Goal: Task Accomplishment & Management: Manage account settings

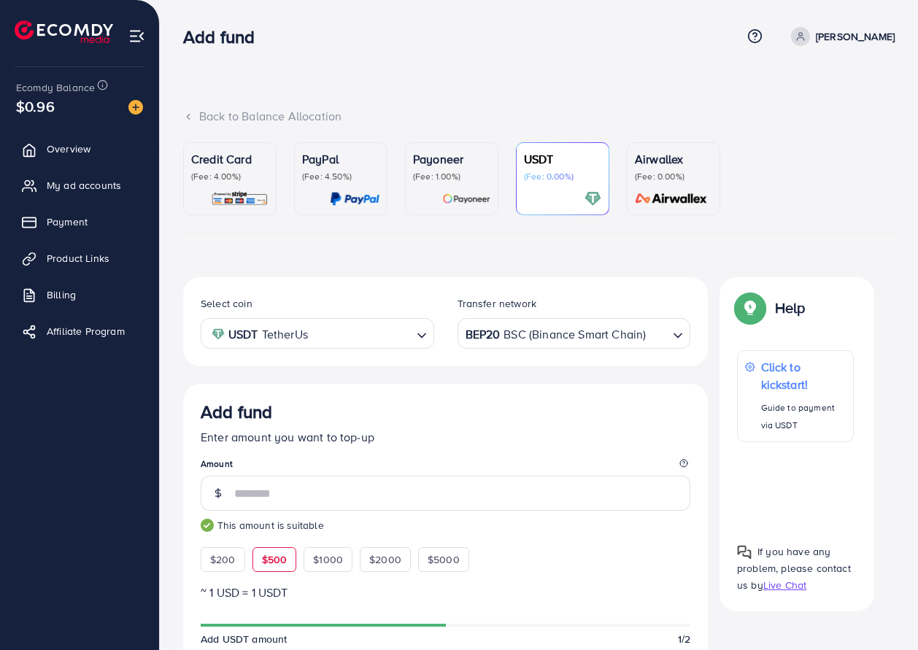
click at [646, 177] on p "(Fee: 0.00%)" at bounding box center [673, 177] width 77 height 12
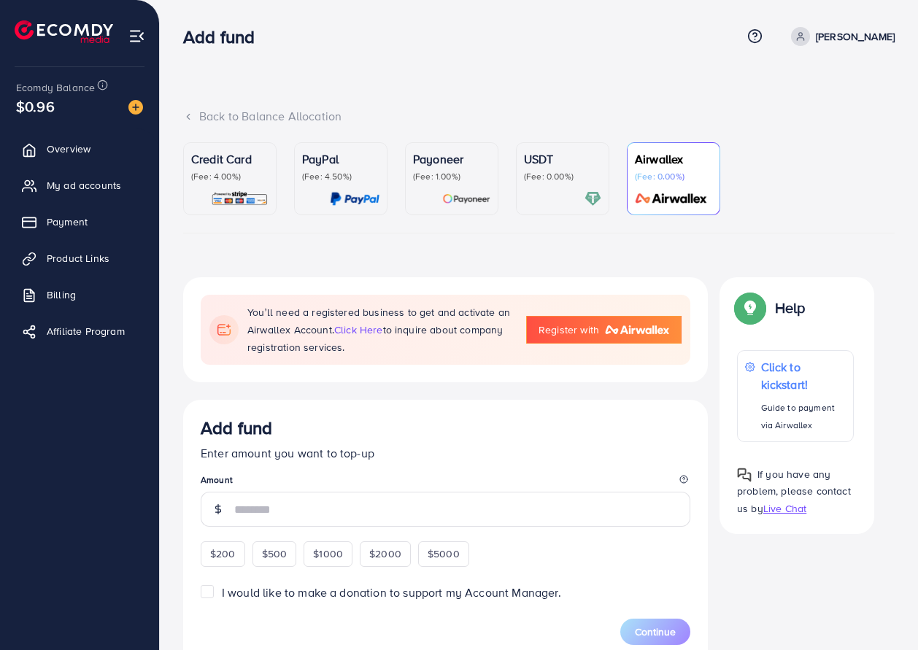
click at [565, 187] on div "USDT (Fee: 0.00%)" at bounding box center [562, 178] width 77 height 57
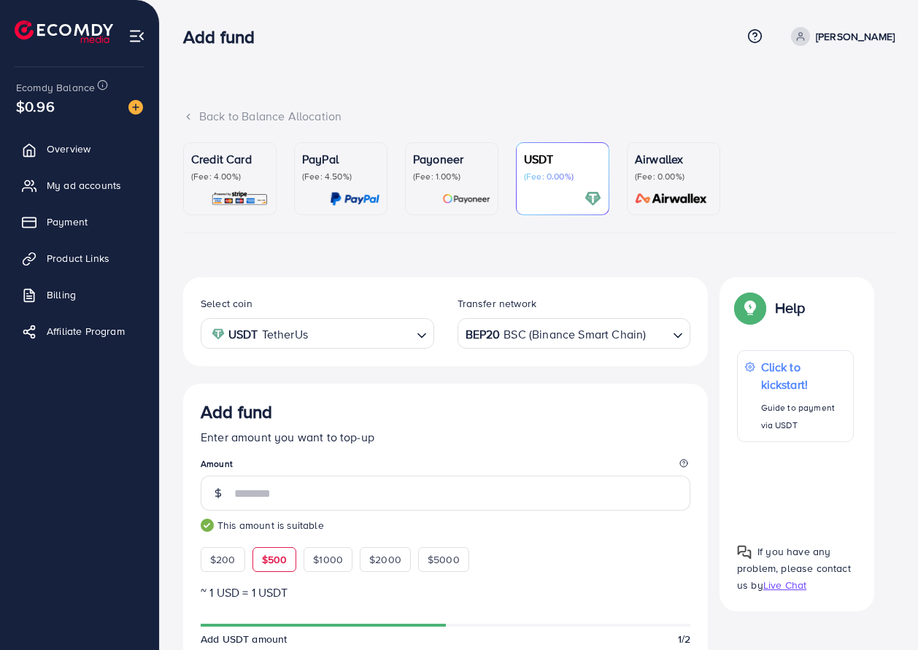
click at [455, 179] on p "(Fee: 1.00%)" at bounding box center [451, 177] width 77 height 12
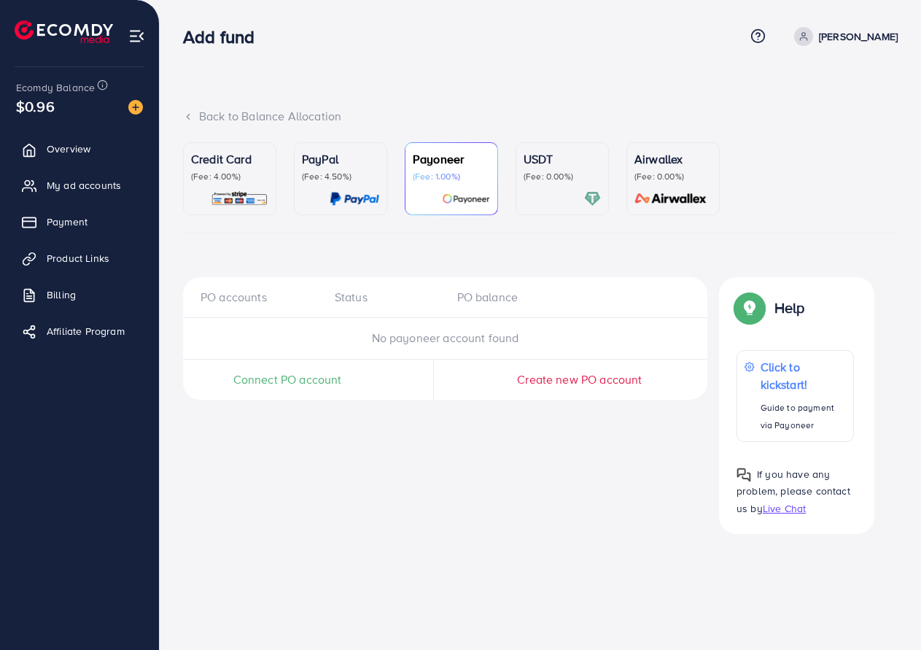
click at [527, 166] on p "USDT" at bounding box center [562, 159] width 77 height 18
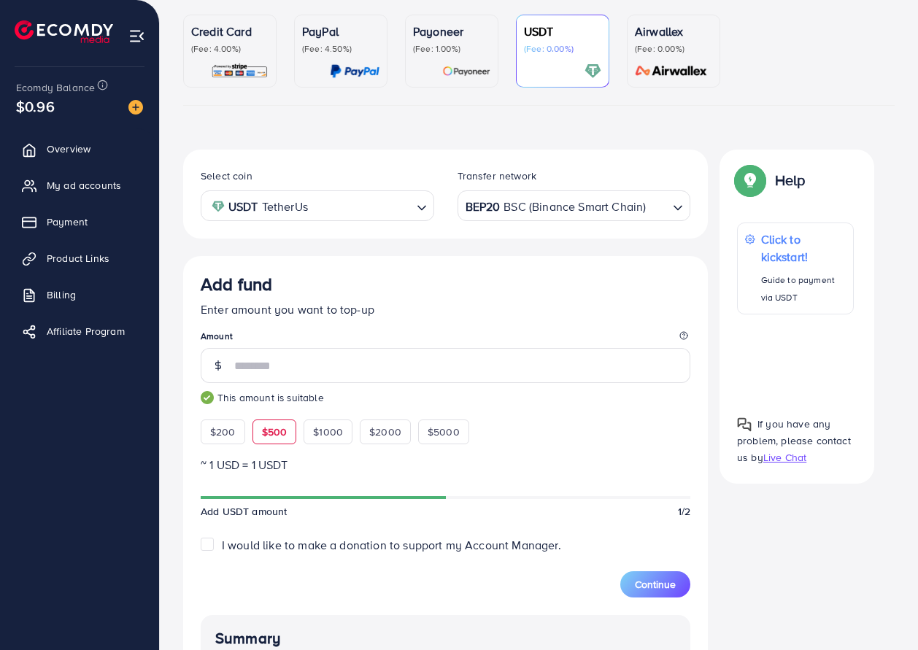
scroll to position [97, 0]
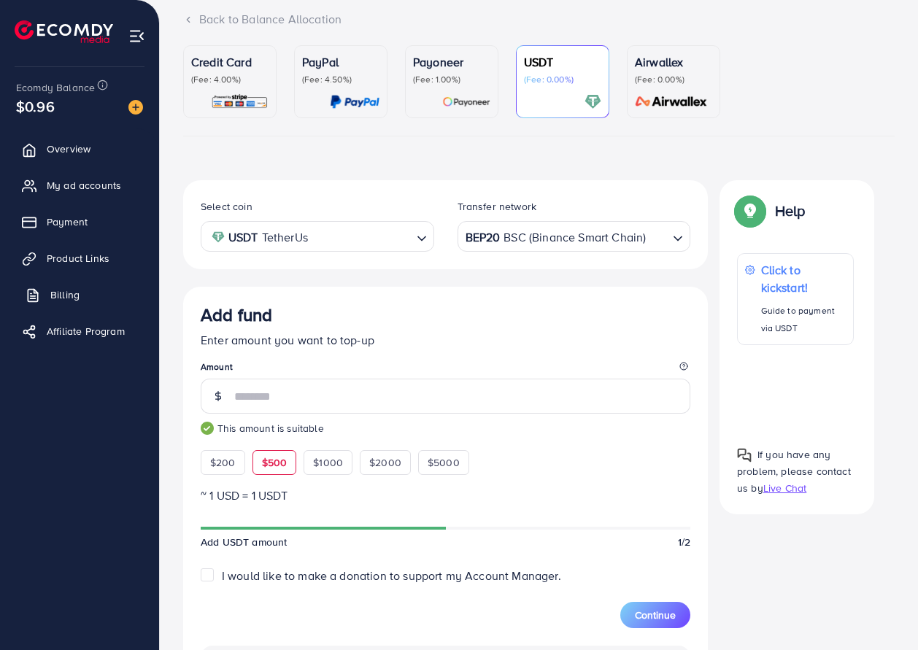
click at [58, 293] on span "Billing" at bounding box center [64, 294] width 29 height 15
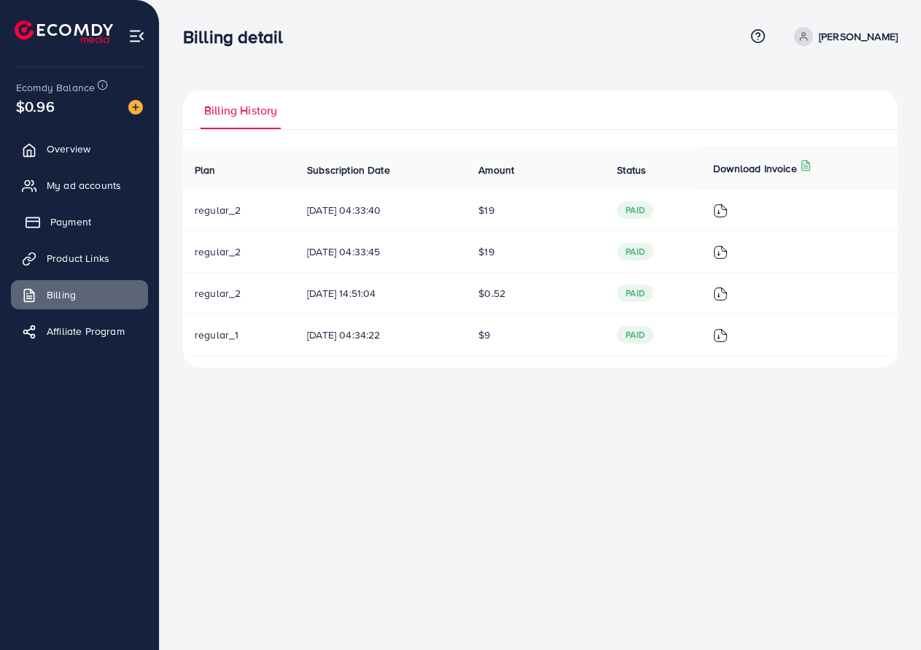
click at [80, 232] on link "Payment" at bounding box center [79, 221] width 137 height 29
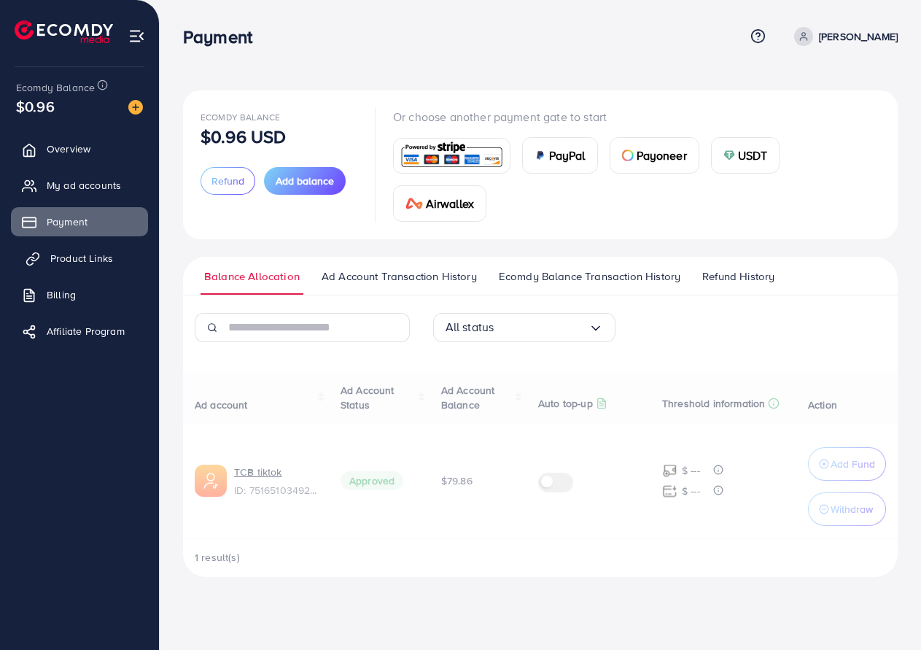
click at [80, 249] on link "Product Links" at bounding box center [79, 258] width 137 height 29
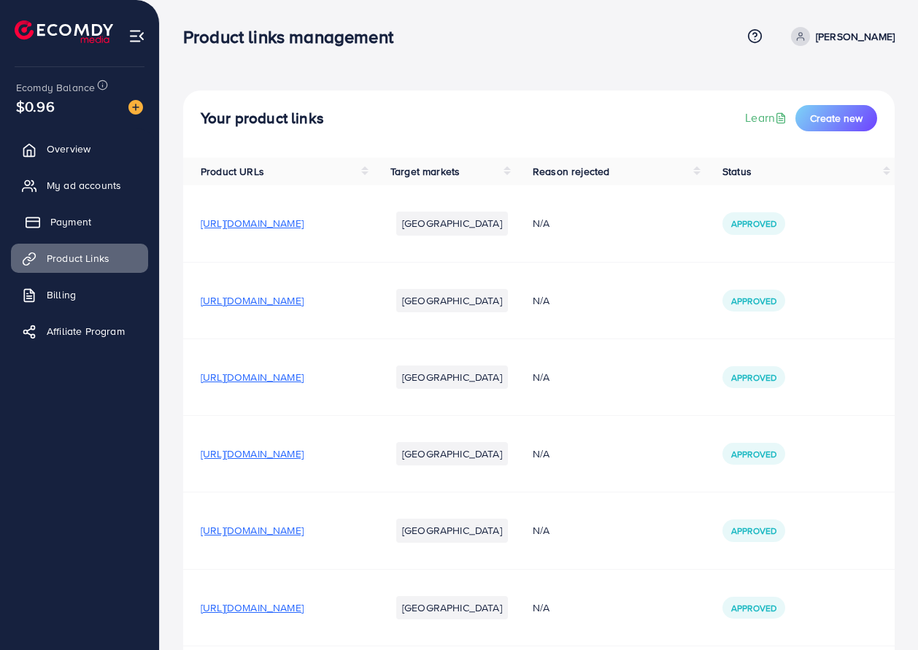
click at [134, 225] on link "Payment" at bounding box center [79, 221] width 137 height 29
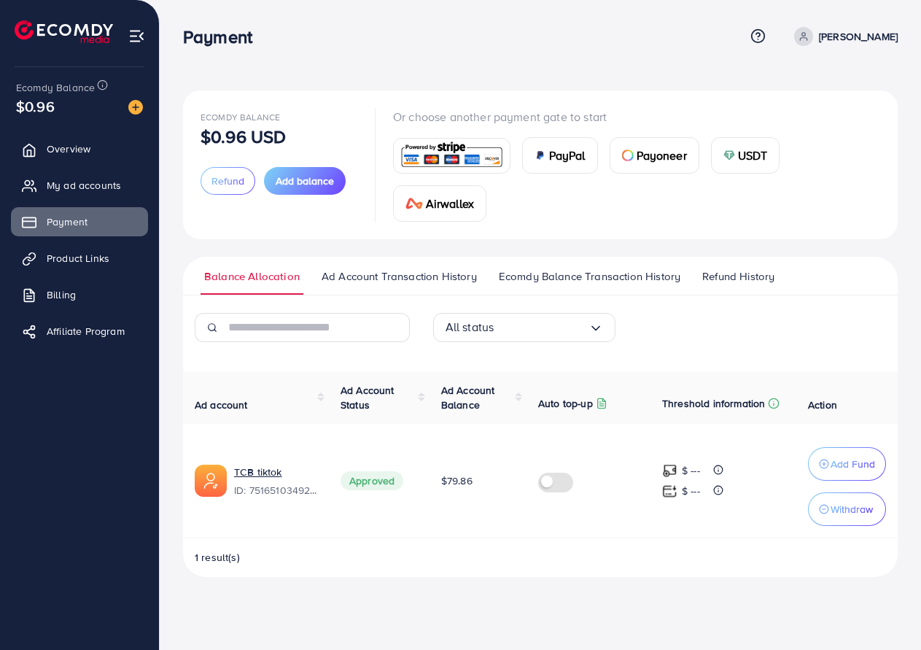
click at [405, 265] on ul "Balance Allocation Ad Account Transaction History Ecomdy Balance Transaction Hi…" at bounding box center [540, 276] width 715 height 39
click at [406, 279] on span "Ad Account Transaction History" at bounding box center [399, 276] width 155 height 16
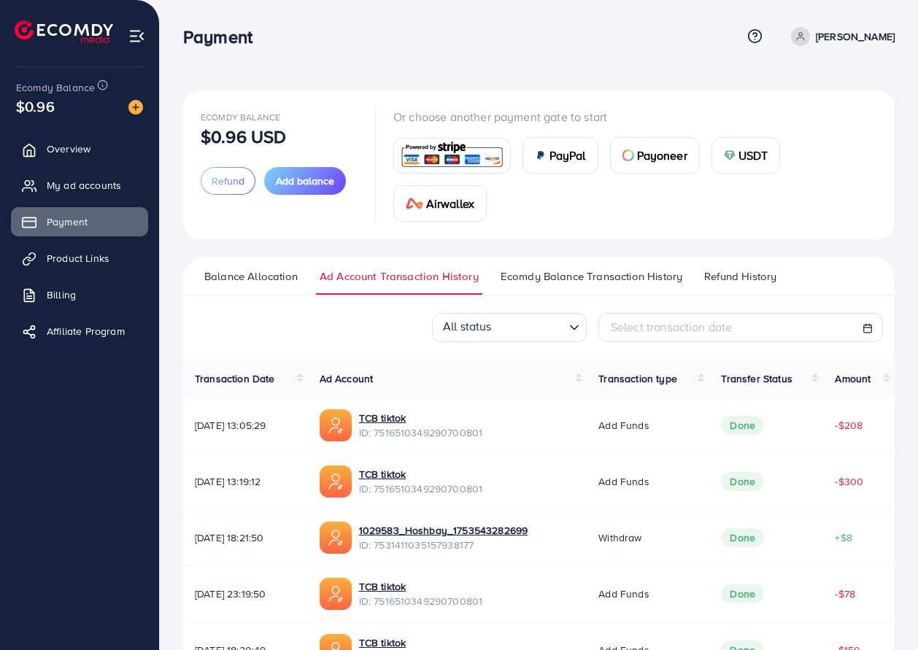
click at [810, 30] on span at bounding box center [800, 36] width 19 height 19
